Goal: Transaction & Acquisition: Purchase product/service

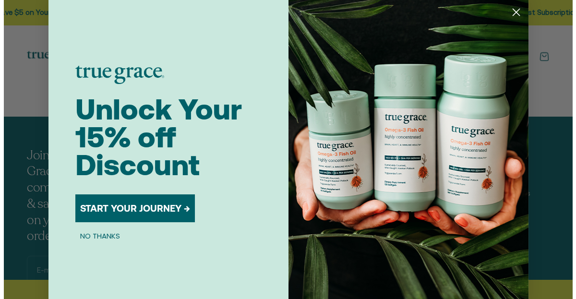
scroll to position [517, 0]
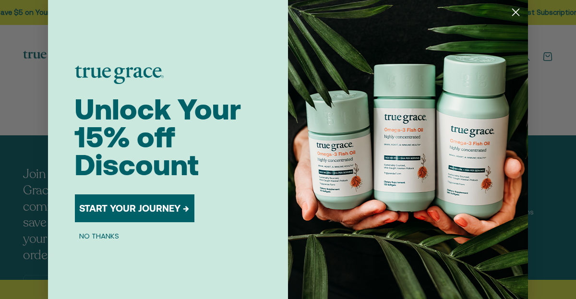
drag, startPoint x: 570, startPoint y: 71, endPoint x: 568, endPoint y: 205, distance: 134.0
click at [568, 205] on html "💰 Earn 1 point for every $1 you spend Join now Earn 25 points Already a member?…" at bounding box center [288, 54] width 576 height 1142
click at [510, 11] on circle "Close dialog" at bounding box center [516, 12] width 16 height 16
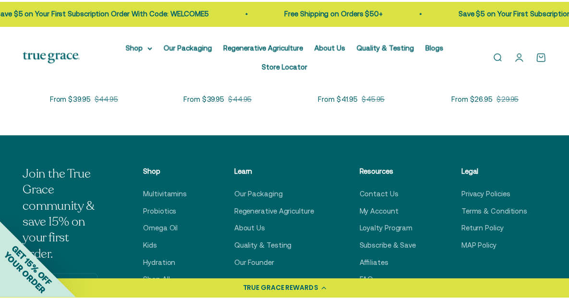
scroll to position [532, 0]
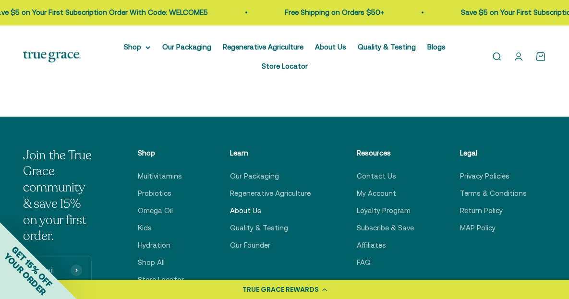
click at [259, 209] on link "About Us" at bounding box center [245, 211] width 31 height 12
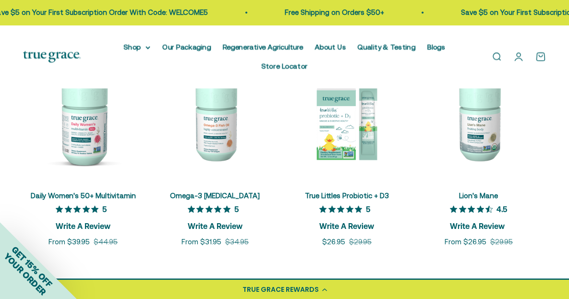
scroll to position [1864, 0]
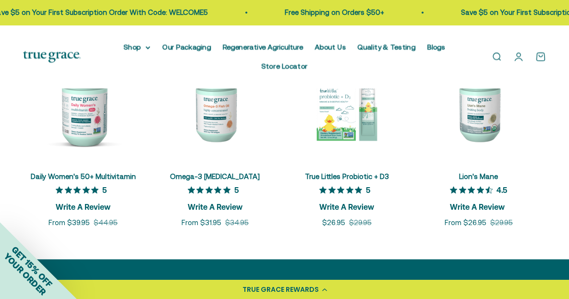
click at [102, 177] on link "Daily Women's 50+ Multivitamin" at bounding box center [83, 176] width 105 height 8
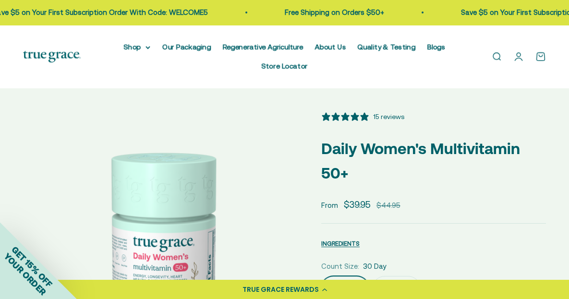
select select "3"
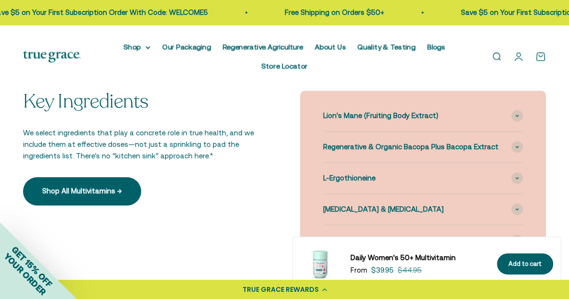
scroll to position [993, 0]
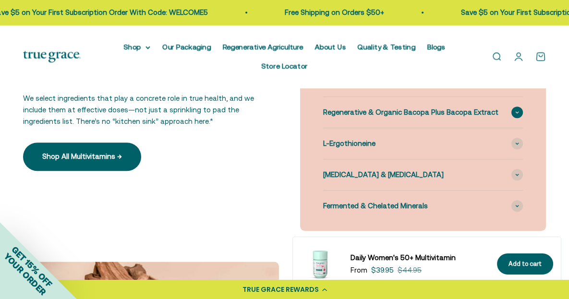
click at [395, 112] on span "Regenerative & Organic Bacopa Plus Bacopa Extract" at bounding box center [410, 113] width 175 height 12
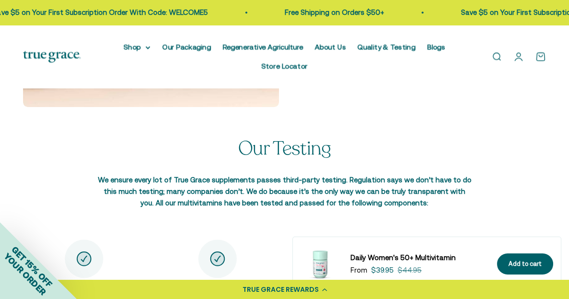
scroll to position [1615, 0]
